Goal: Obtain resource: Download file/media

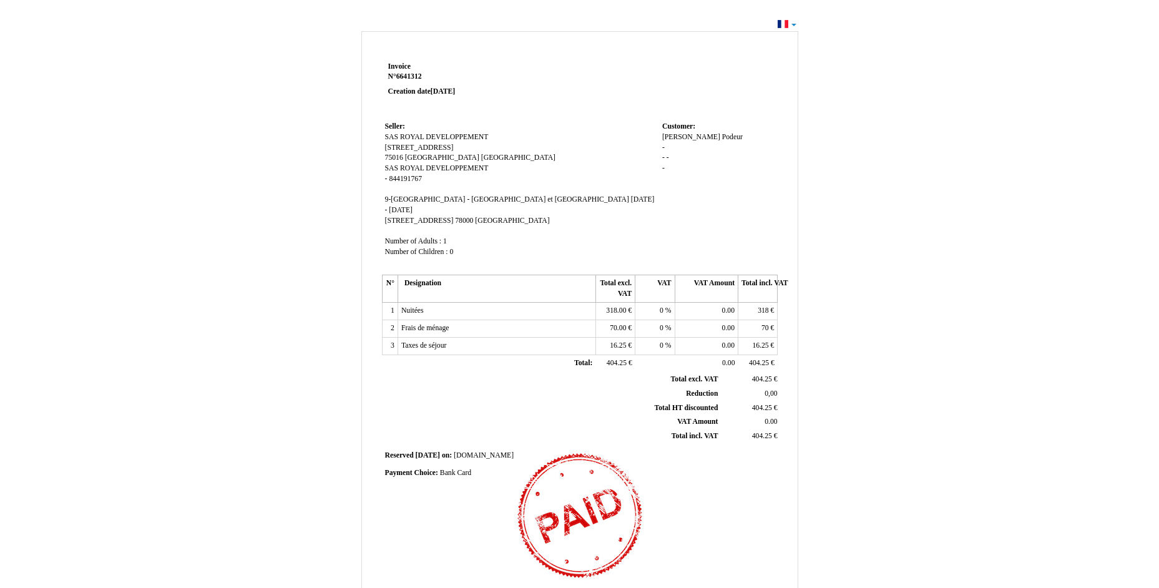
click at [641, 77] on td at bounding box center [660, 89] width 238 height 60
drag, startPoint x: 639, startPoint y: 77, endPoint x: 865, endPoint y: 319, distance: 331.3
click at [865, 319] on div "Invoice Invoice N° 6641312 6641312 Creation date [DATE] Seller: Seller: SAS ROY…" at bounding box center [580, 380] width 730 height 705
click at [349, 100] on div "Invoice Invoice N° 6641312 6641312 Creation date [DATE] Seller: Seller: SAS ROY…" at bounding box center [580, 380] width 730 height 705
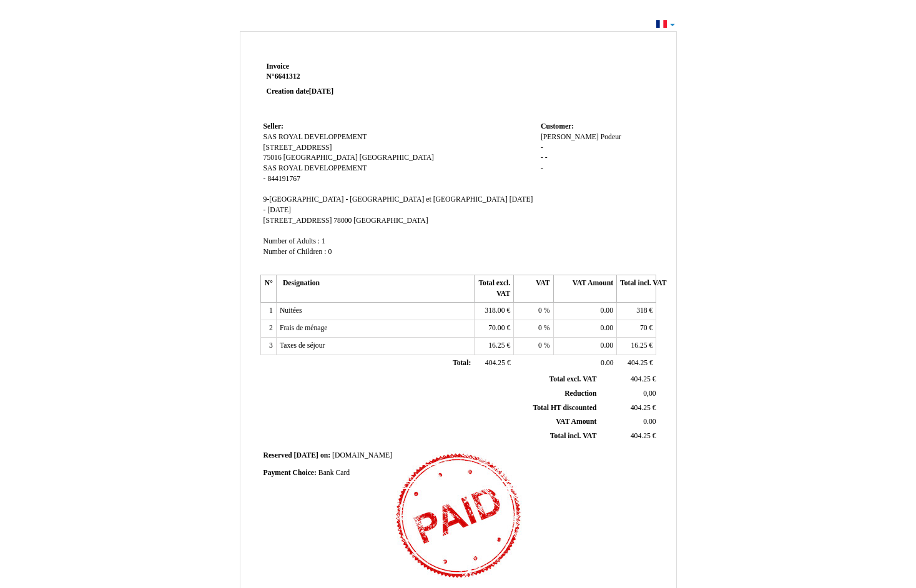
click at [664, 83] on div "Invoice Invoice N° 6641312 6641312 Creation date [DATE] Seller: Seller: SAS ROY…" at bounding box center [458, 383] width 436 height 649
click at [674, 24] on div "Invoice Invoice N° 6641312 6641312 Creation date [DATE] Seller: Seller: SAS ROY…" at bounding box center [458, 375] width 916 height 719
click at [710, 57] on div "Invoice Invoice N° 6641312 6641312 Creation date [DATE] Seller: Seller: SAS ROY…" at bounding box center [458, 380] width 730 height 705
click at [375, 151] on td "Seller: Seller: SAS ROYAL DEVELOPPEMENT SAS ROYAL DEVELOPPEMENT [STREET_ADDRESS…" at bounding box center [398, 195] width 277 height 152
click at [828, 232] on div "Invoice Invoice N° 6641312 6641312 Creation date [DATE] Seller: Seller: SAS ROY…" at bounding box center [458, 375] width 916 height 719
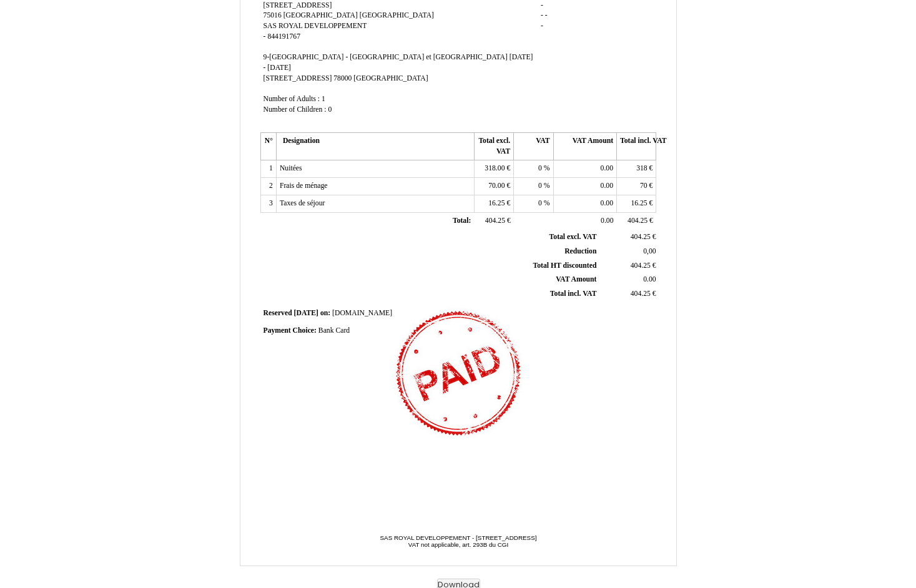
scroll to position [146, 0]
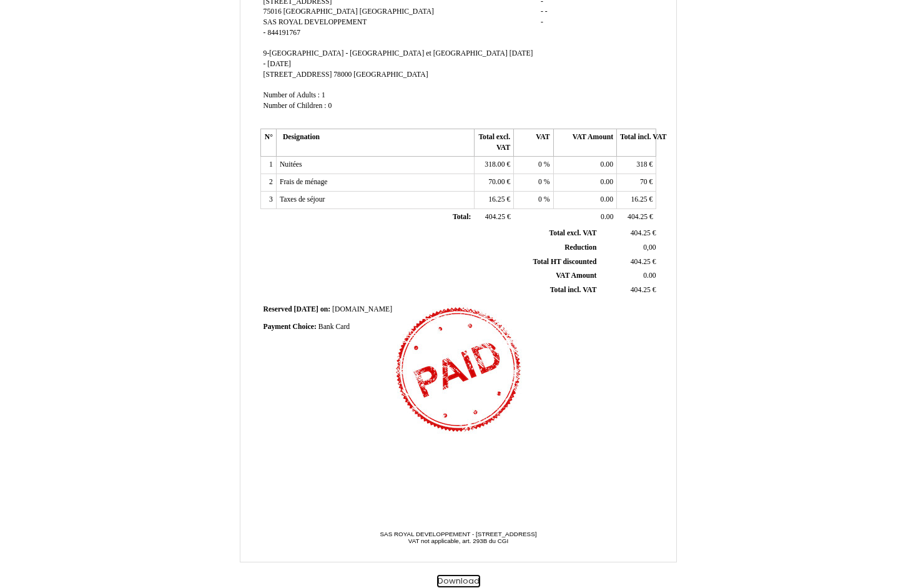
click at [459, 578] on button "Download" at bounding box center [458, 581] width 43 height 13
